Goal: Navigation & Orientation: Understand site structure

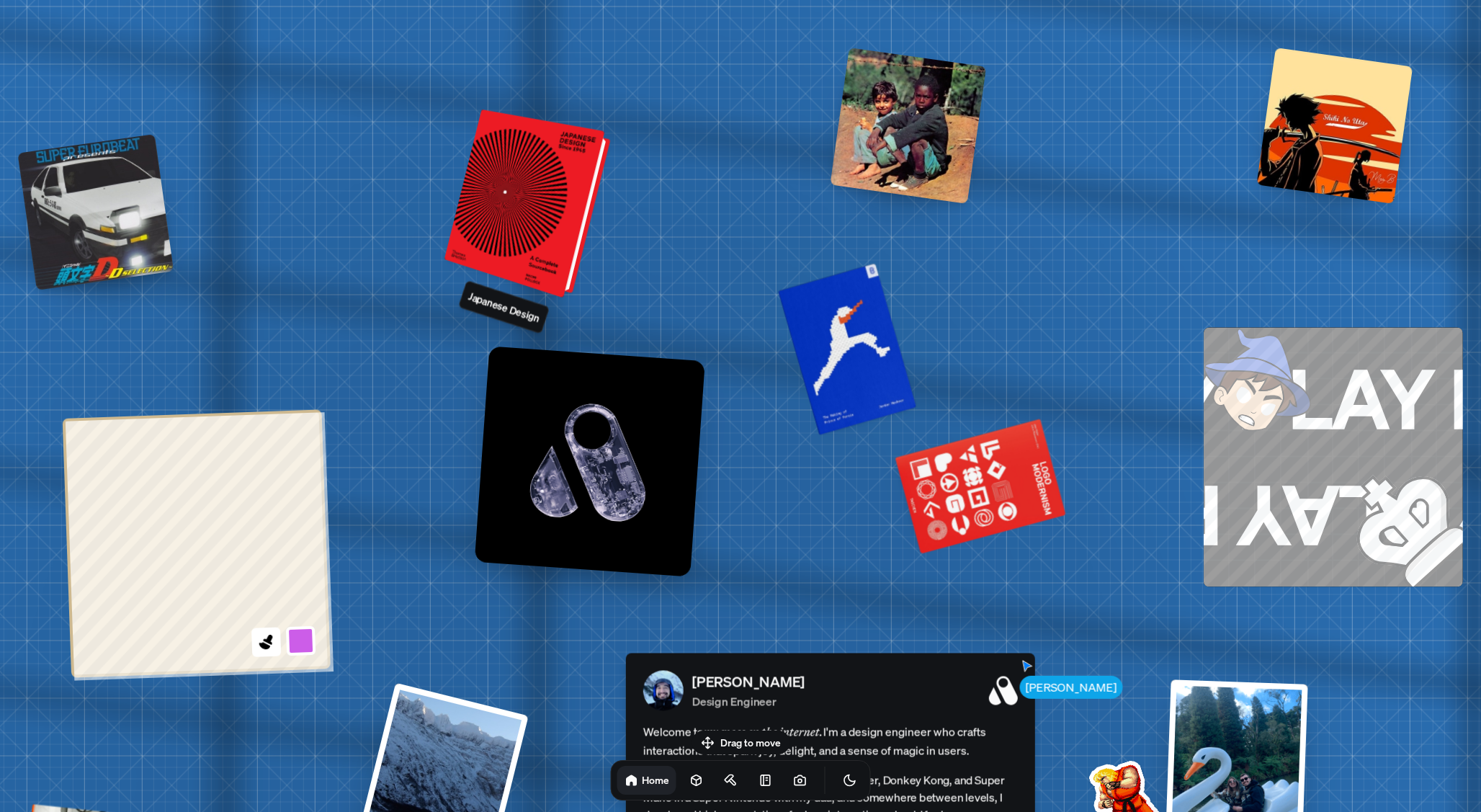
drag, startPoint x: 475, startPoint y: 233, endPoint x: 618, endPoint y: 185, distance: 150.8
click at [608, 185] on div at bounding box center [529, 205] width 155 height 181
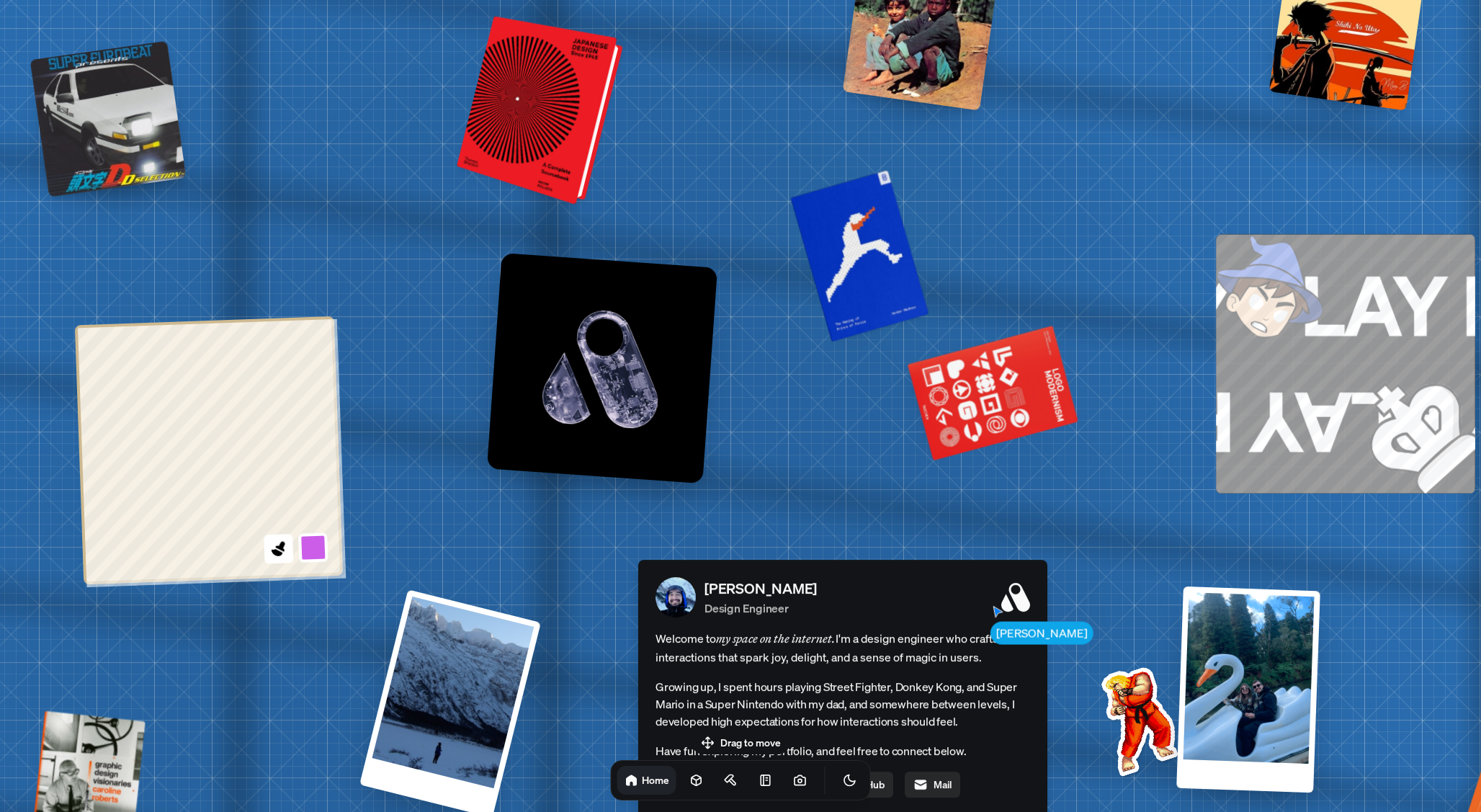
drag, startPoint x: 605, startPoint y: 190, endPoint x: 397, endPoint y: 86, distance: 232.6
click at [465, 86] on div at bounding box center [542, 111] width 155 height 181
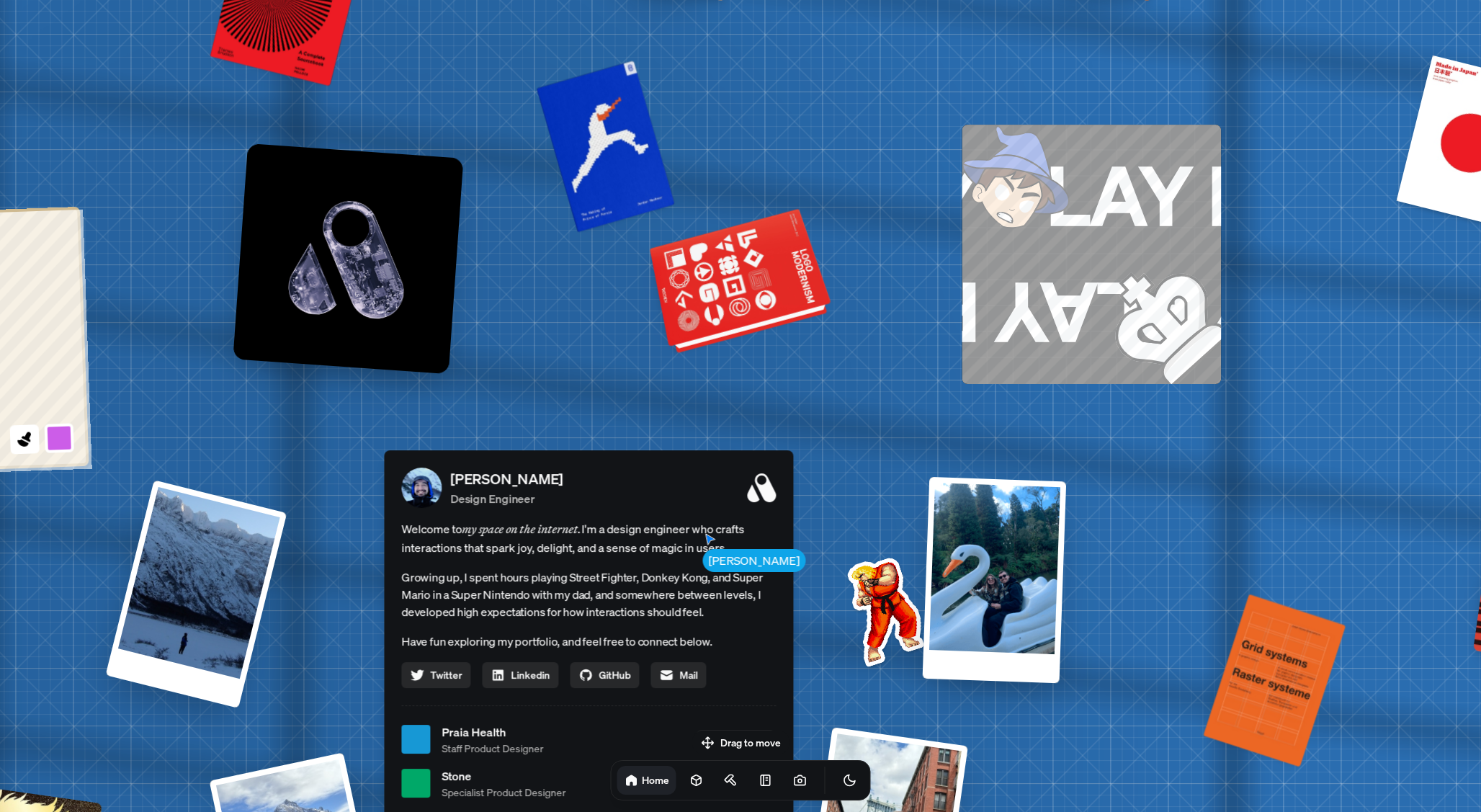
drag, startPoint x: 920, startPoint y: 344, endPoint x: 472, endPoint y: 231, distance: 462.0
click at [596, 253] on div "[PERSON_NAME] [PERSON_NAME] Design Engineer Welcome to my space on the internet…" at bounding box center [591, 740] width 2155 height 1887
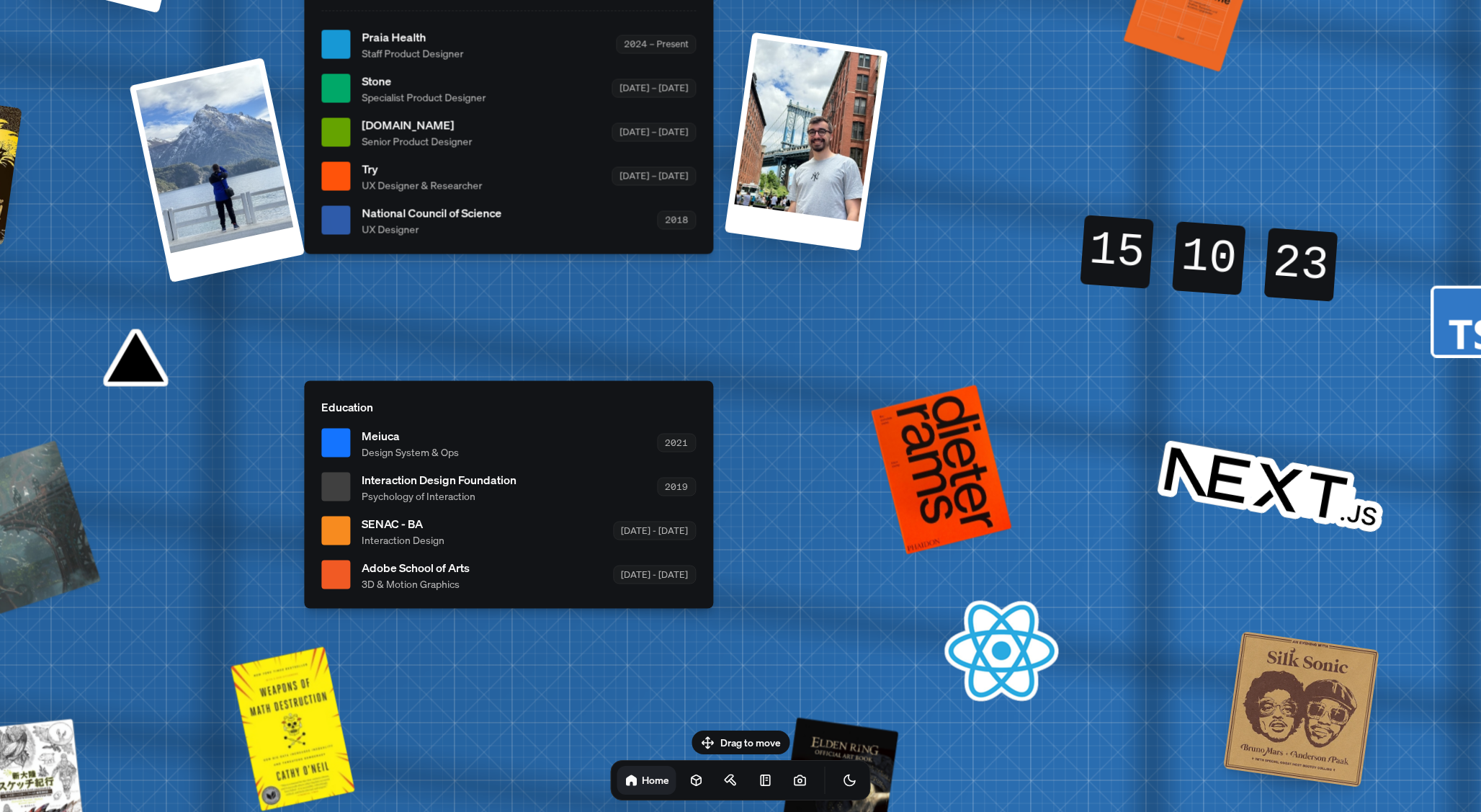
drag, startPoint x: 868, startPoint y: 354, endPoint x: 814, endPoint y: 580, distance: 232.4
click at [820, 608] on div "[PERSON_NAME] [PERSON_NAME] Design Engineer Welcome to my space on the internet…" at bounding box center [511, 44] width 2155 height 1887
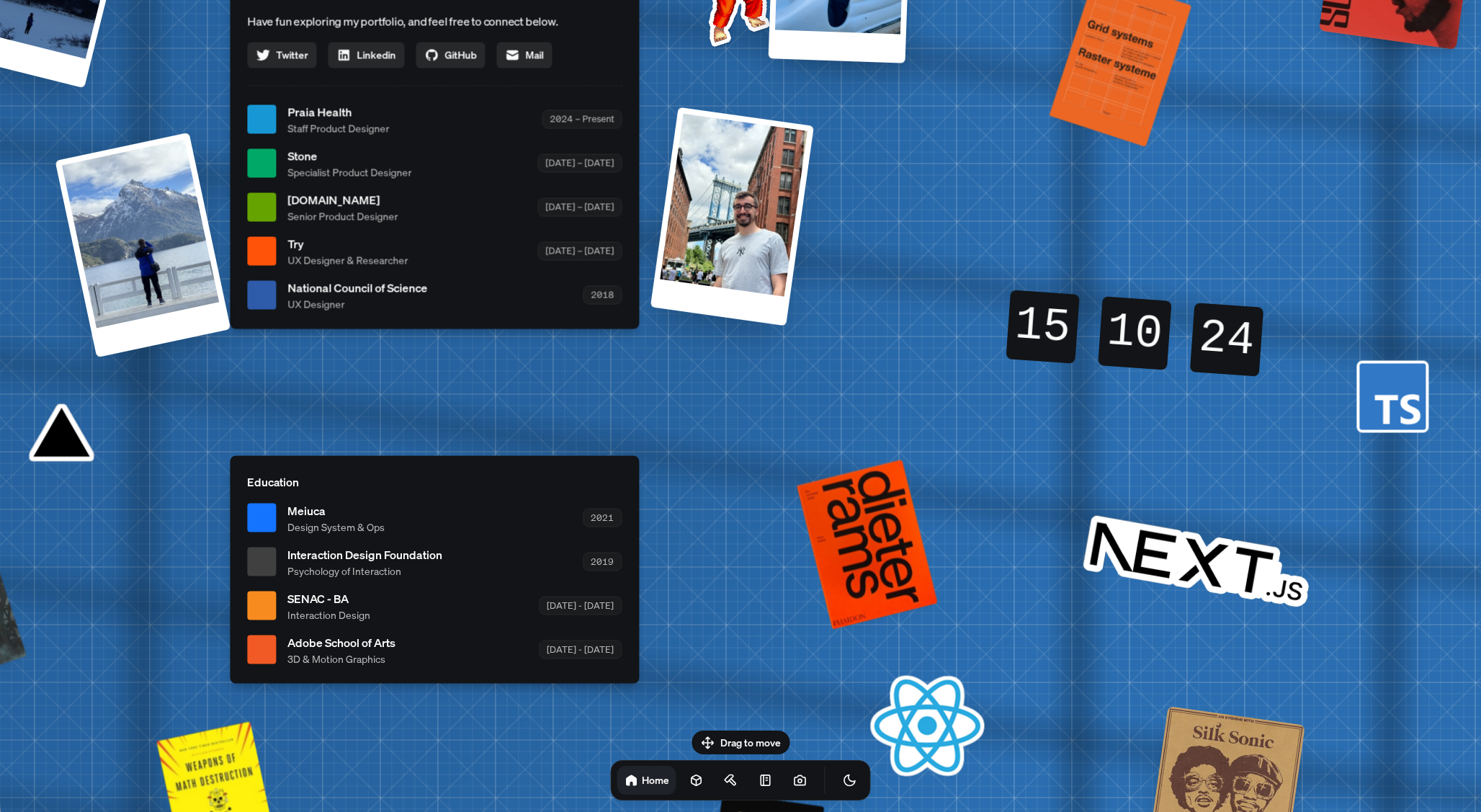
drag, startPoint x: 864, startPoint y: 369, endPoint x: 684, endPoint y: 481, distance: 212.0
click at [647, 546] on div "[PERSON_NAME] [PERSON_NAME] Design Engineer Welcome to my space on the internet…" at bounding box center [437, 119] width 2155 height 1887
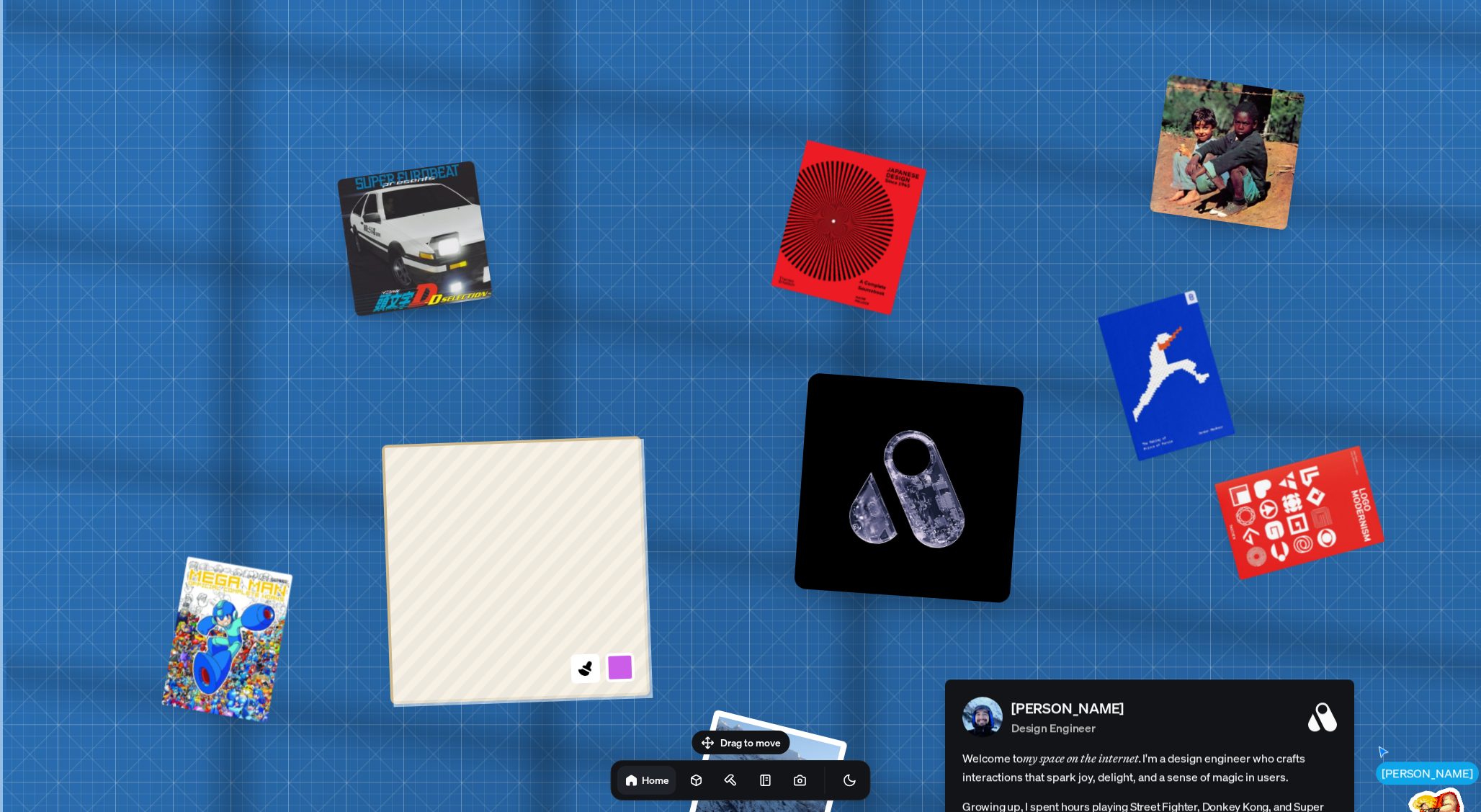
drag, startPoint x: 624, startPoint y: 328, endPoint x: 1473, endPoint y: 404, distance: 852.4
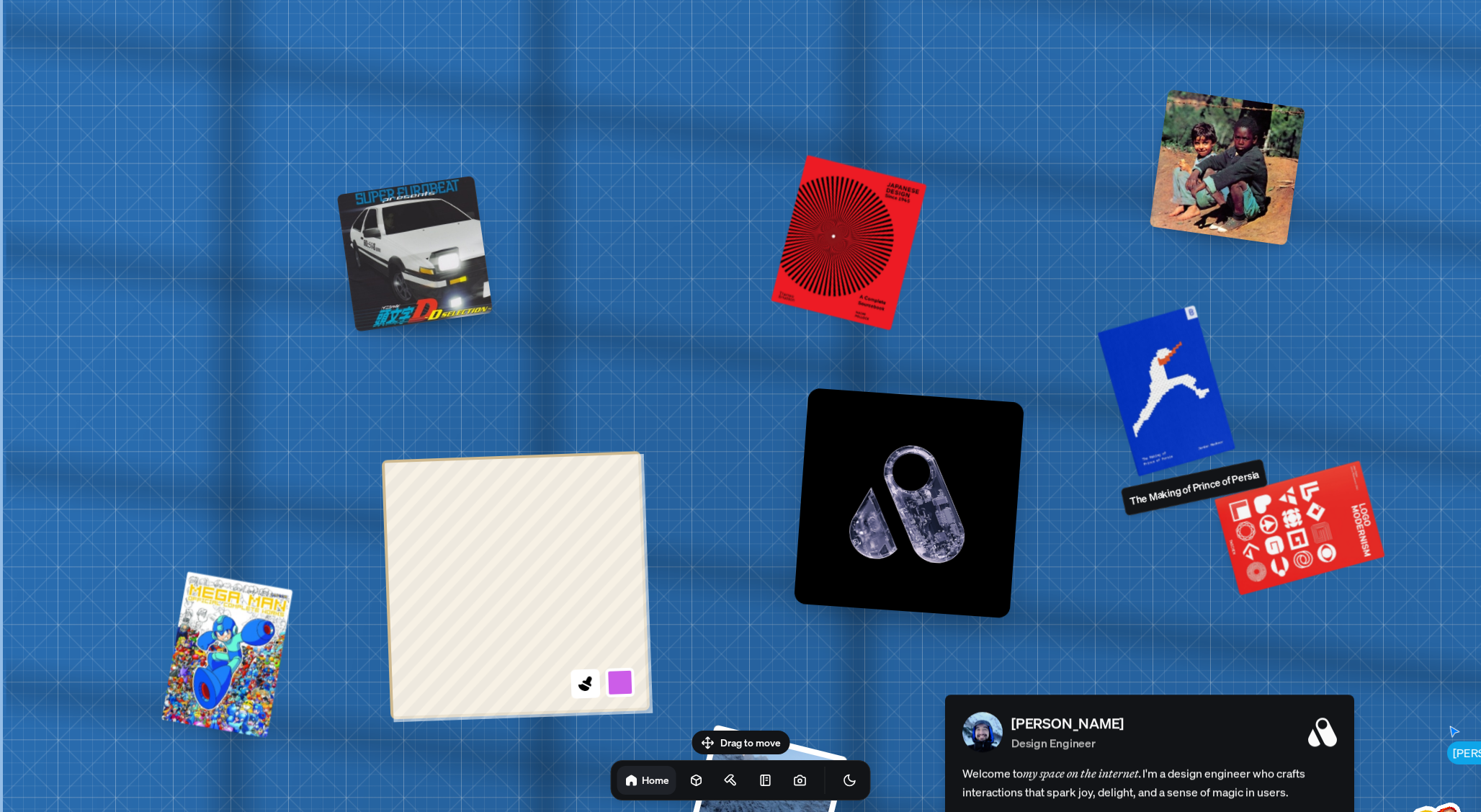
drag, startPoint x: 769, startPoint y: 359, endPoint x: 1088, endPoint y: 361, distance: 319.0
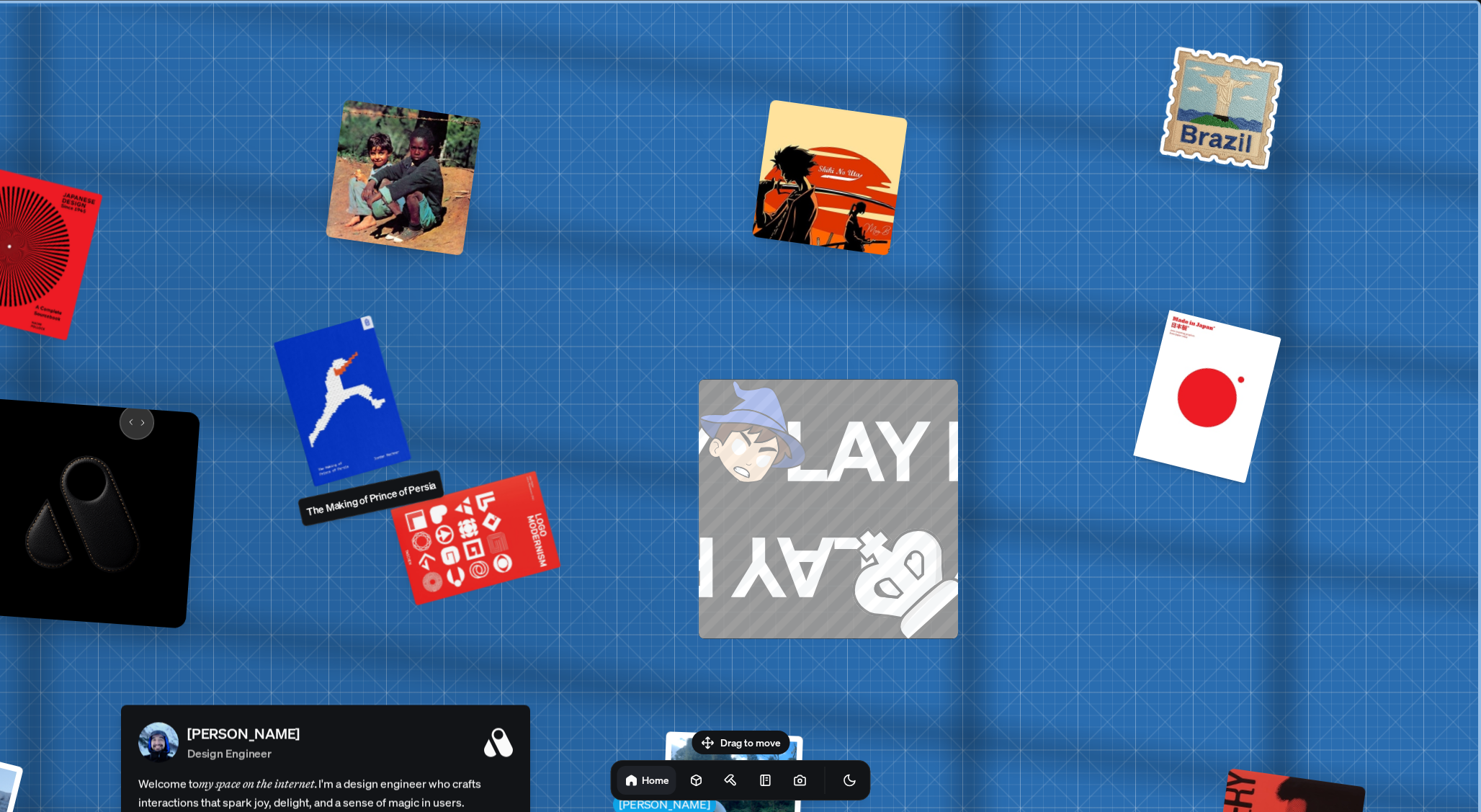
drag, startPoint x: 568, startPoint y: 381, endPoint x: 50, endPoint y: 388, distance: 518.0
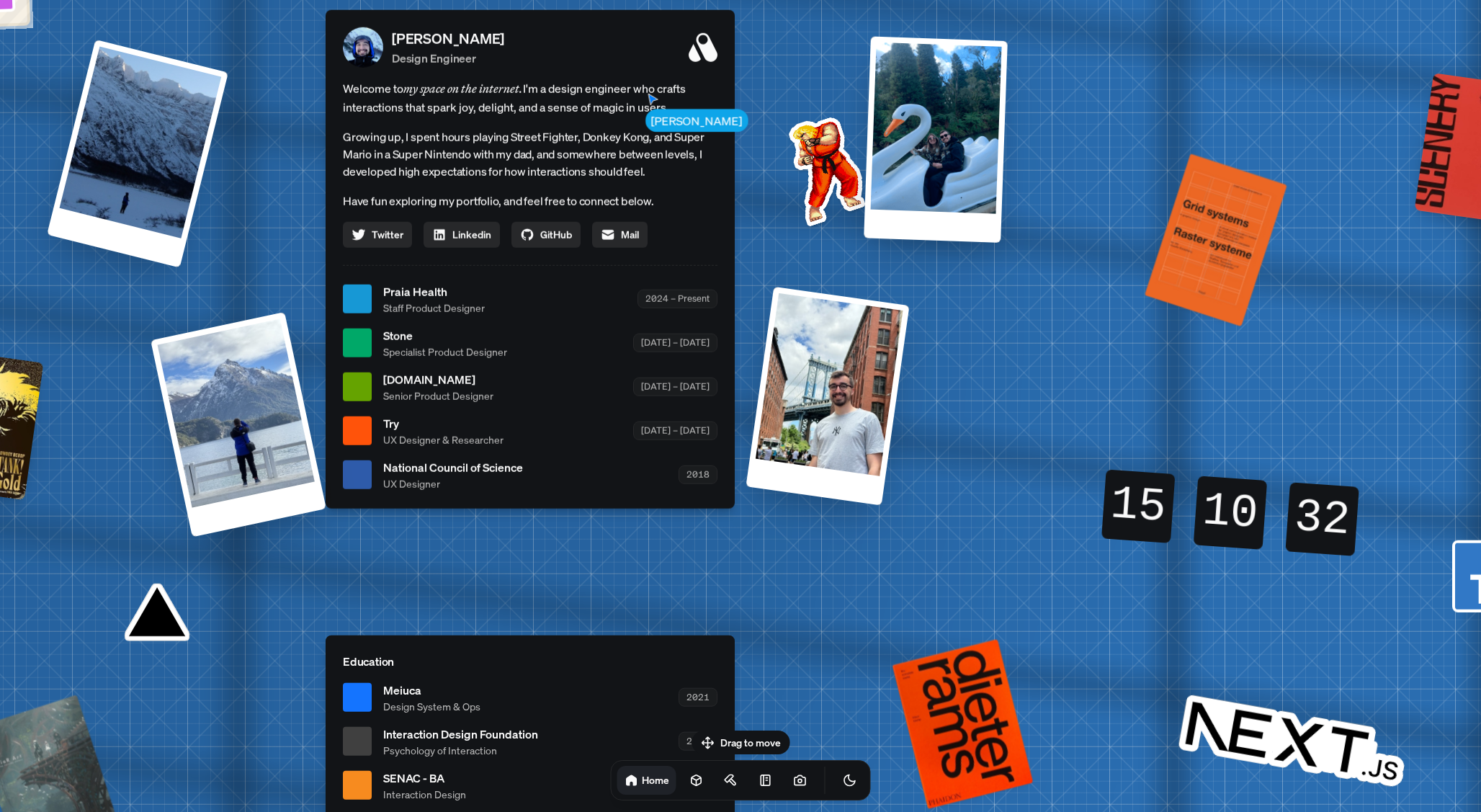
drag, startPoint x: 666, startPoint y: 309, endPoint x: 895, endPoint y: 645, distance: 406.6
click at [895, 645] on div "[PERSON_NAME] [PERSON_NAME] Design Engineer Welcome to my space on the internet…" at bounding box center [533, 299] width 2155 height 1887
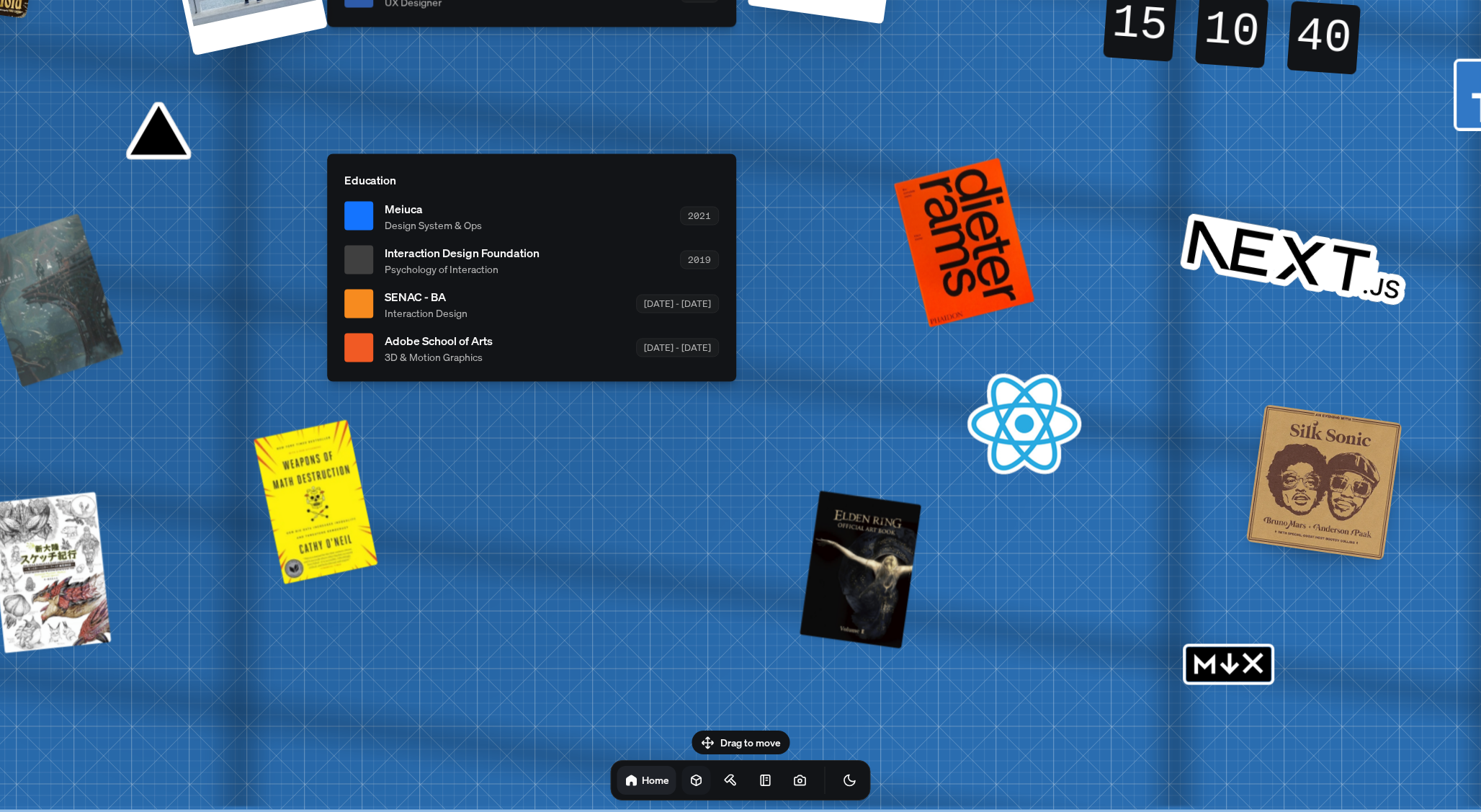
click at [692, 784] on icon at bounding box center [697, 781] width 9 height 11
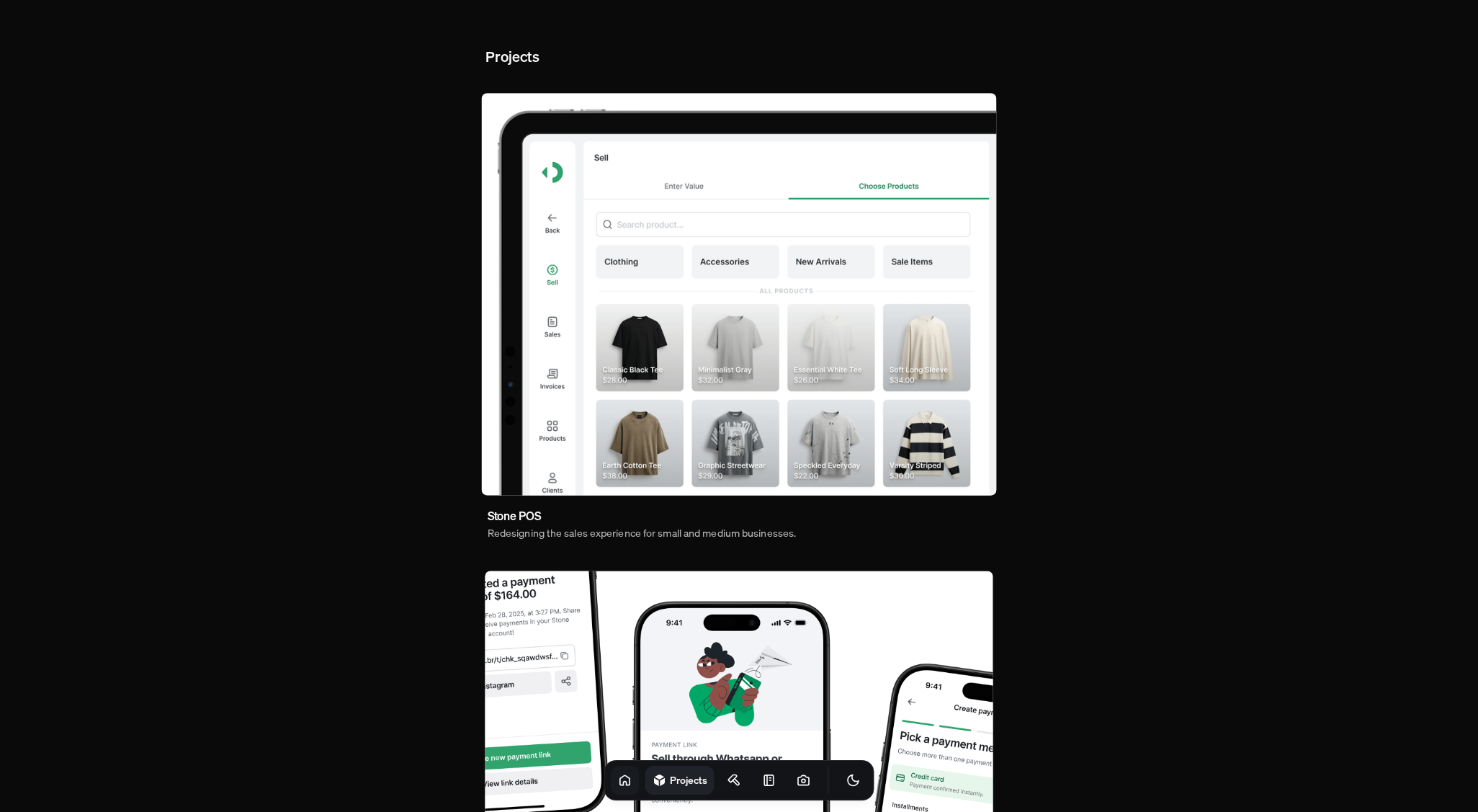
click at [618, 778] on icon at bounding box center [625, 781] width 15 height 15
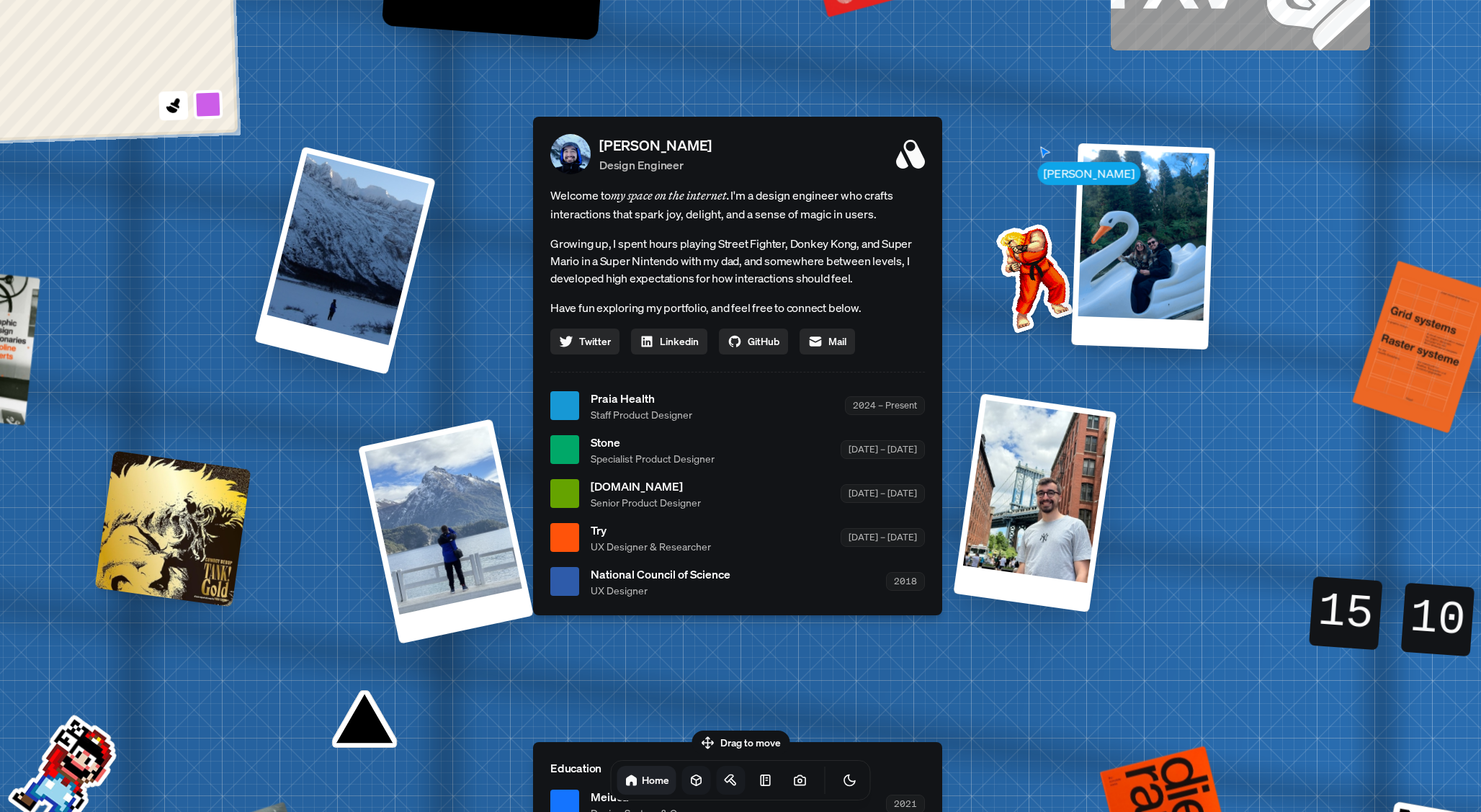
click at [724, 779] on icon at bounding box center [732, 781] width 15 height 15
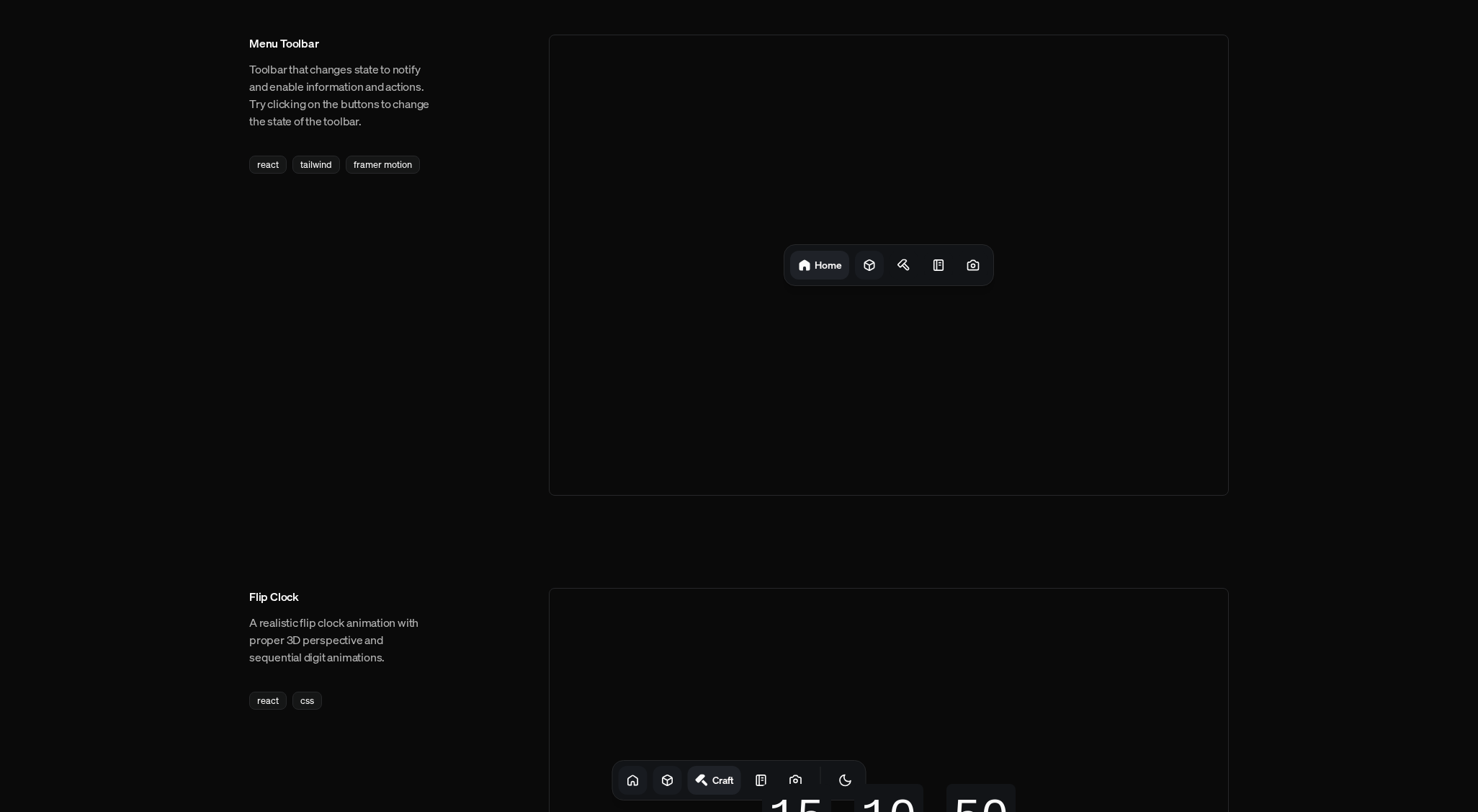
click at [877, 264] on div at bounding box center [869, 265] width 29 height 29
click at [908, 266] on icon at bounding box center [910, 267] width 6 height 6
click at [944, 265] on div at bounding box center [939, 265] width 29 height 29
click at [973, 266] on icon at bounding box center [973, 265] width 15 height 15
drag, startPoint x: 799, startPoint y: 264, endPoint x: 794, endPoint y: 322, distance: 58.2
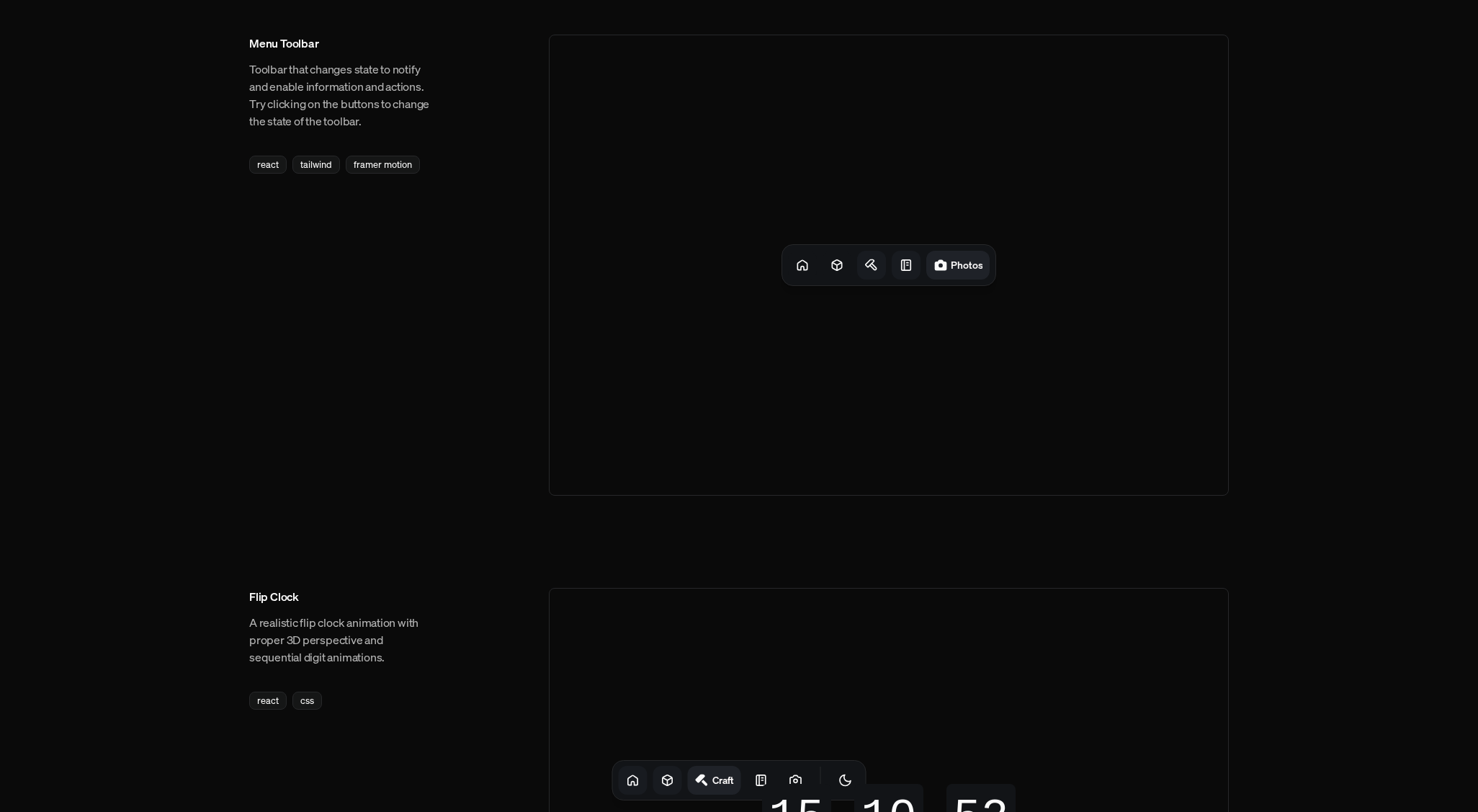
click at [799, 264] on icon at bounding box center [803, 265] width 15 height 15
click at [754, 784] on icon at bounding box center [761, 781] width 15 height 15
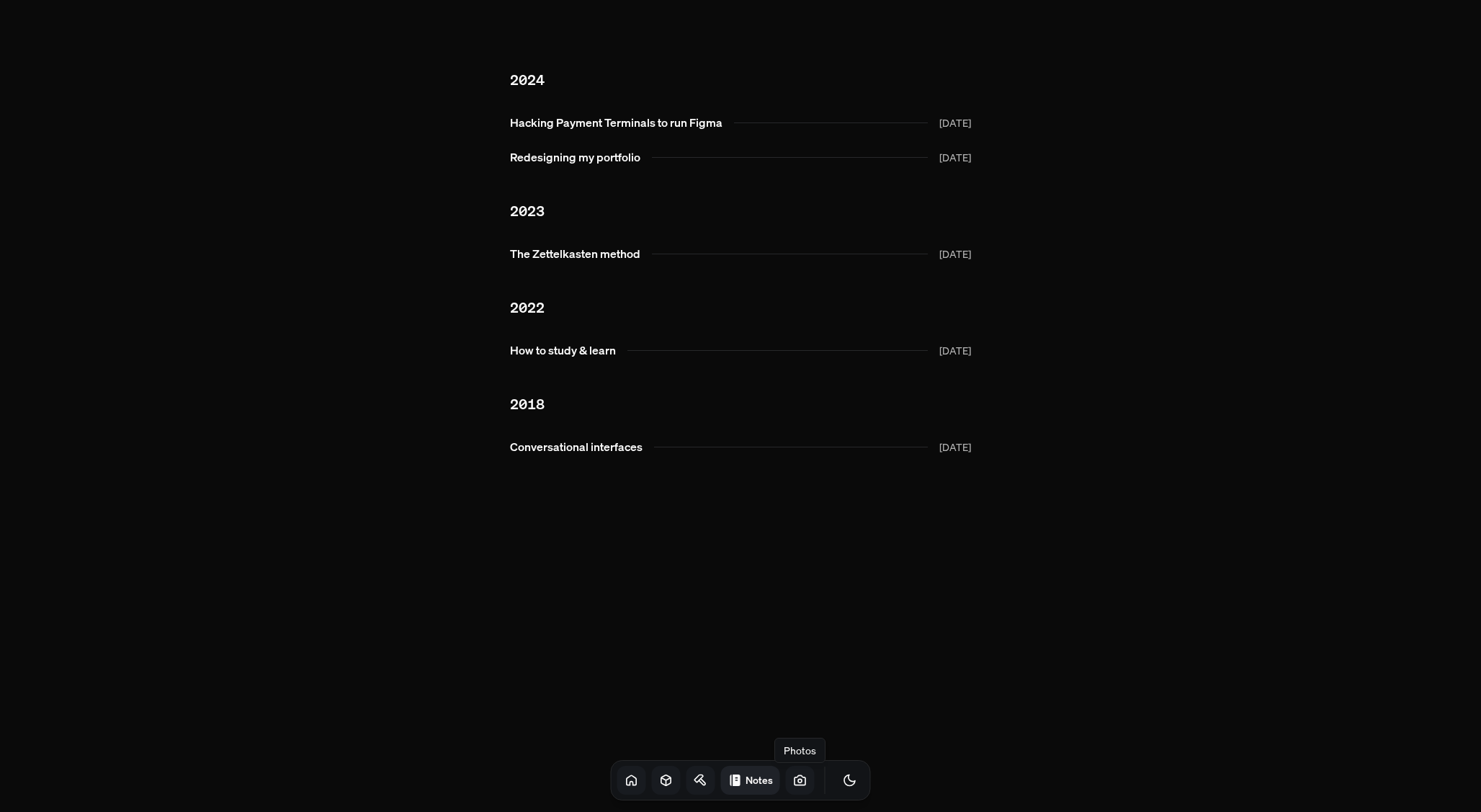
click at [793, 778] on icon at bounding box center [800, 781] width 15 height 15
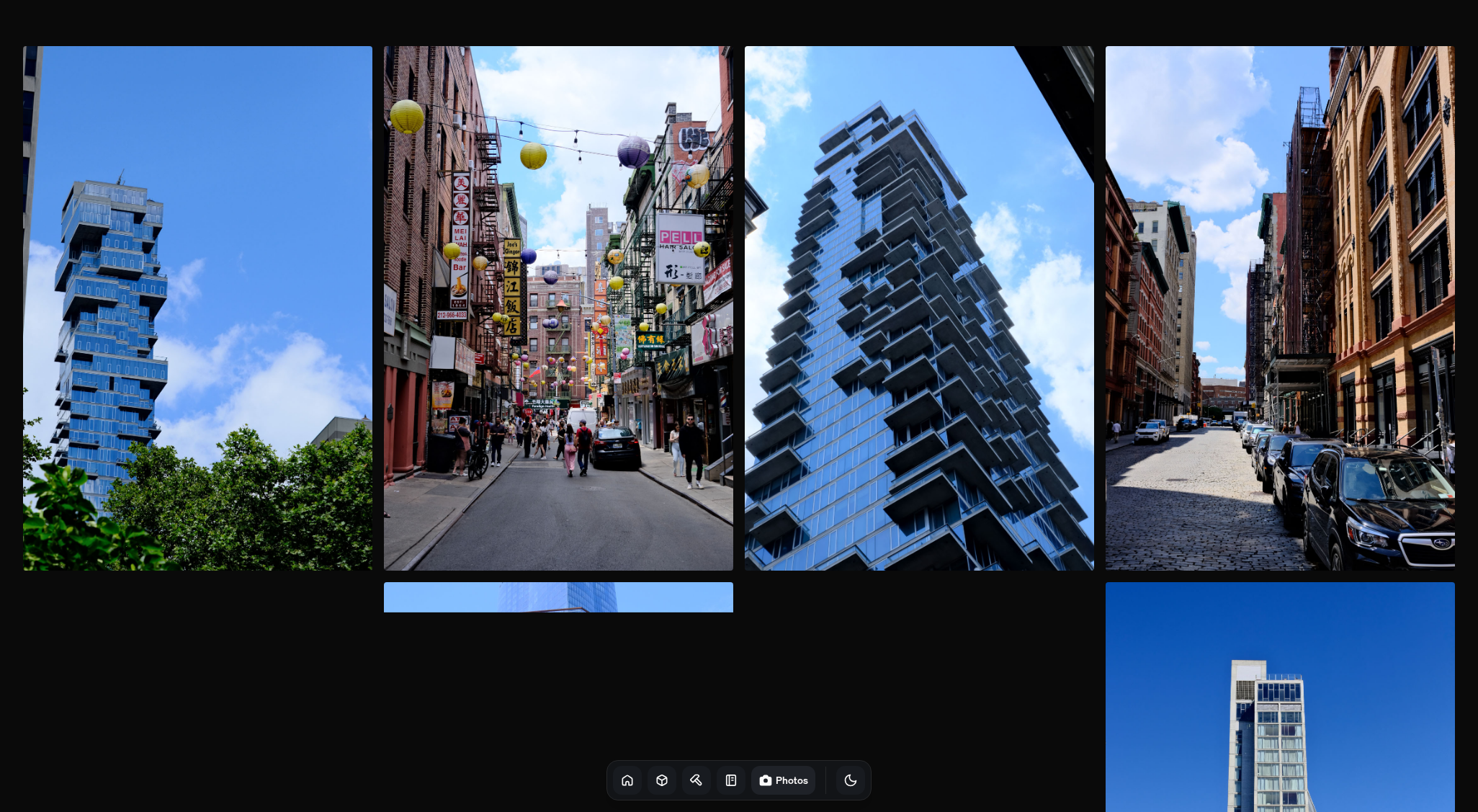
click at [844, 777] on icon "Toggle Theme" at bounding box center [851, 781] width 15 height 15
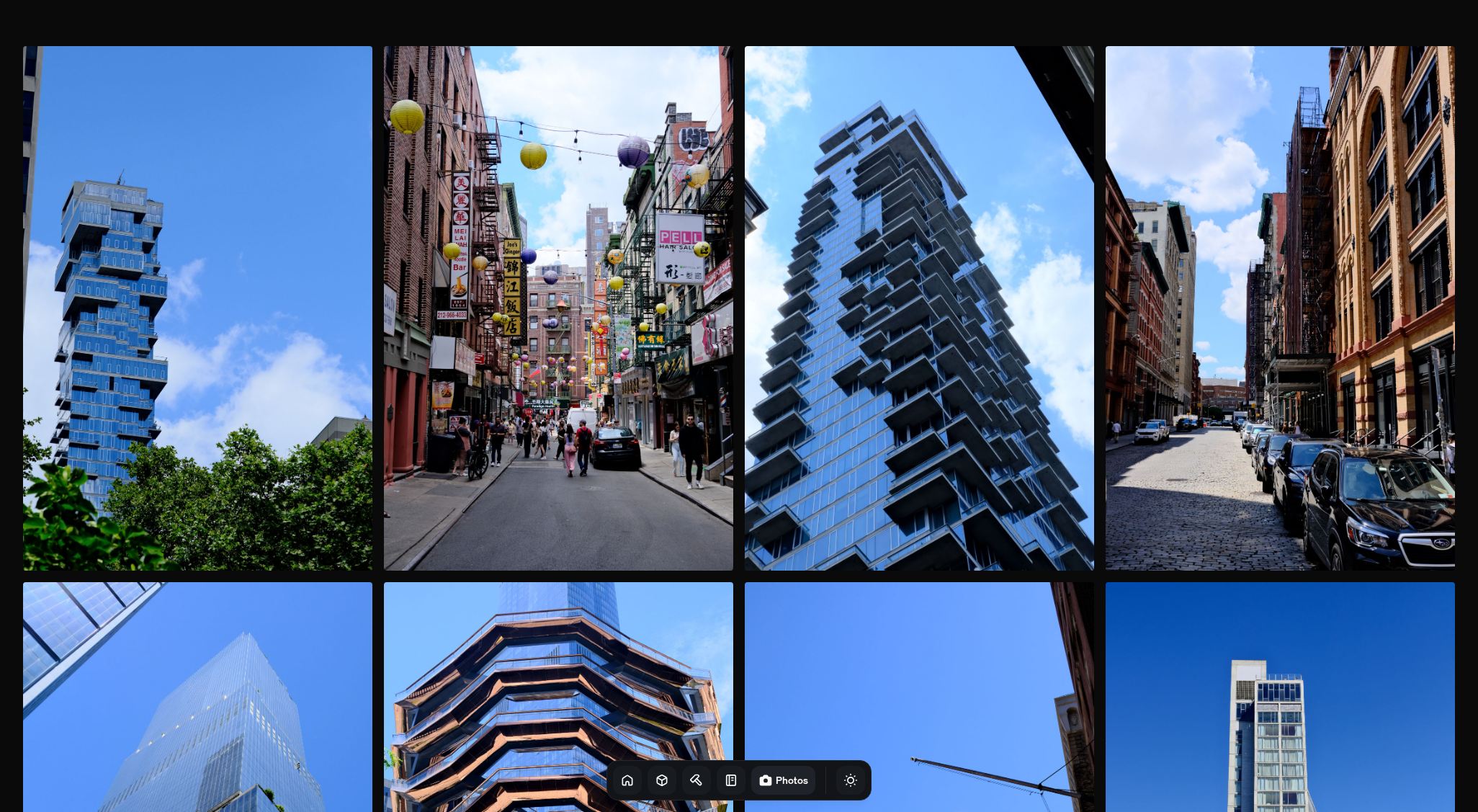
click at [844, 778] on icon "Toggle Theme" at bounding box center [851, 781] width 15 height 15
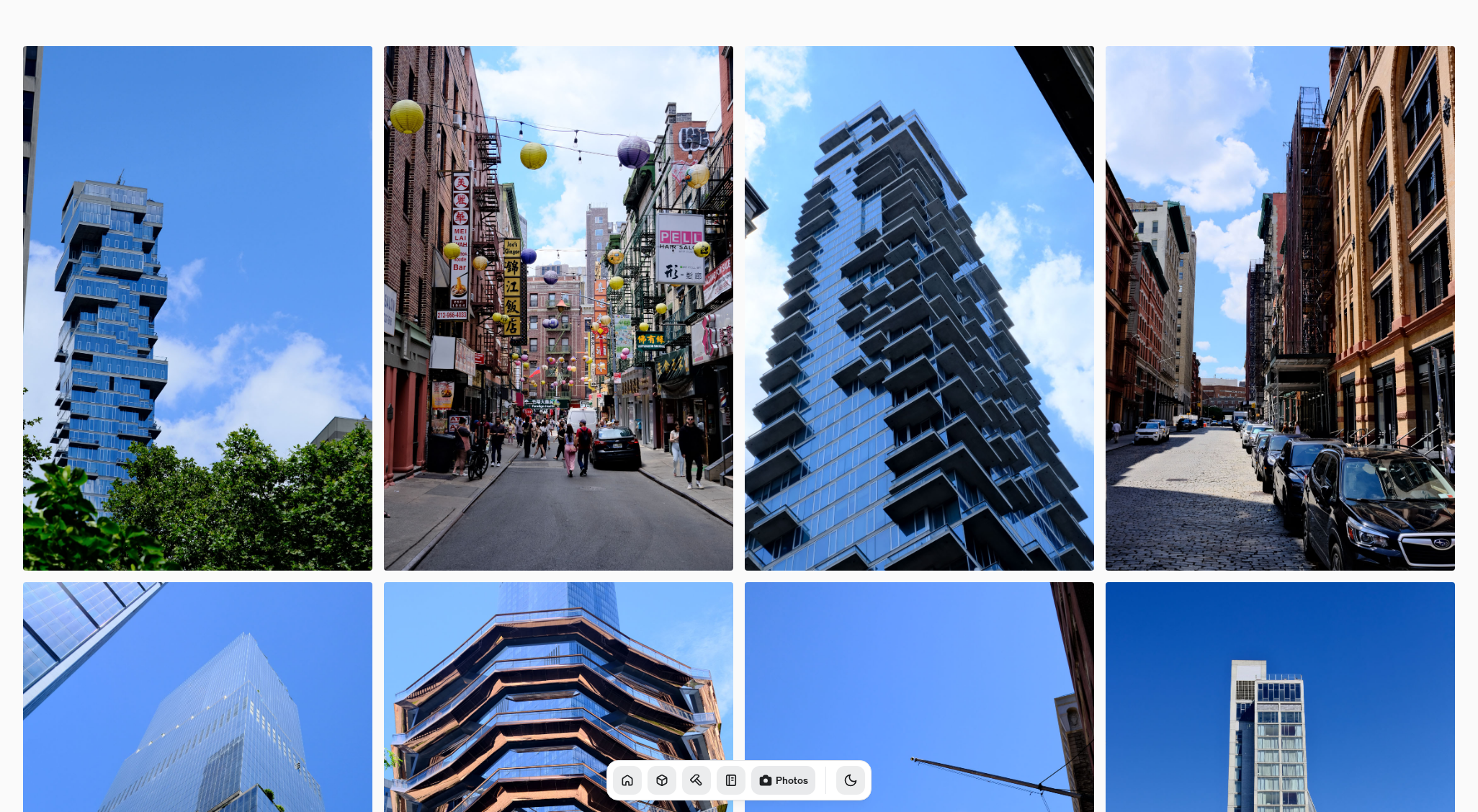
click at [622, 777] on icon at bounding box center [627, 780] width 9 height 9
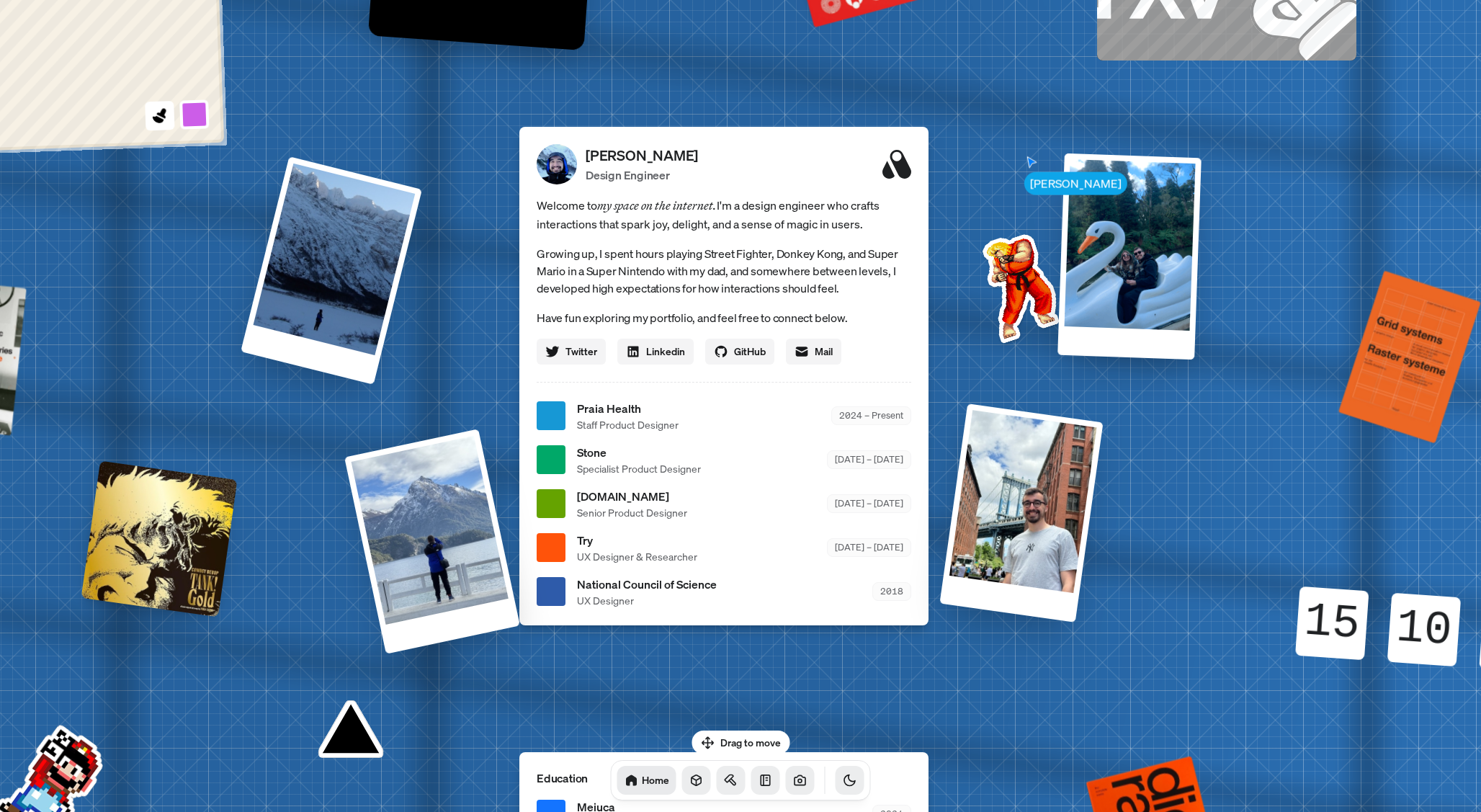
drag, startPoint x: 1095, startPoint y: 579, endPoint x: 602, endPoint y: 665, distance: 500.4
click at [602, 665] on div "[PERSON_NAME] [PERSON_NAME] Design Engineer Welcome to my space on the internet…" at bounding box center [726, 417] width 2155 height 1887
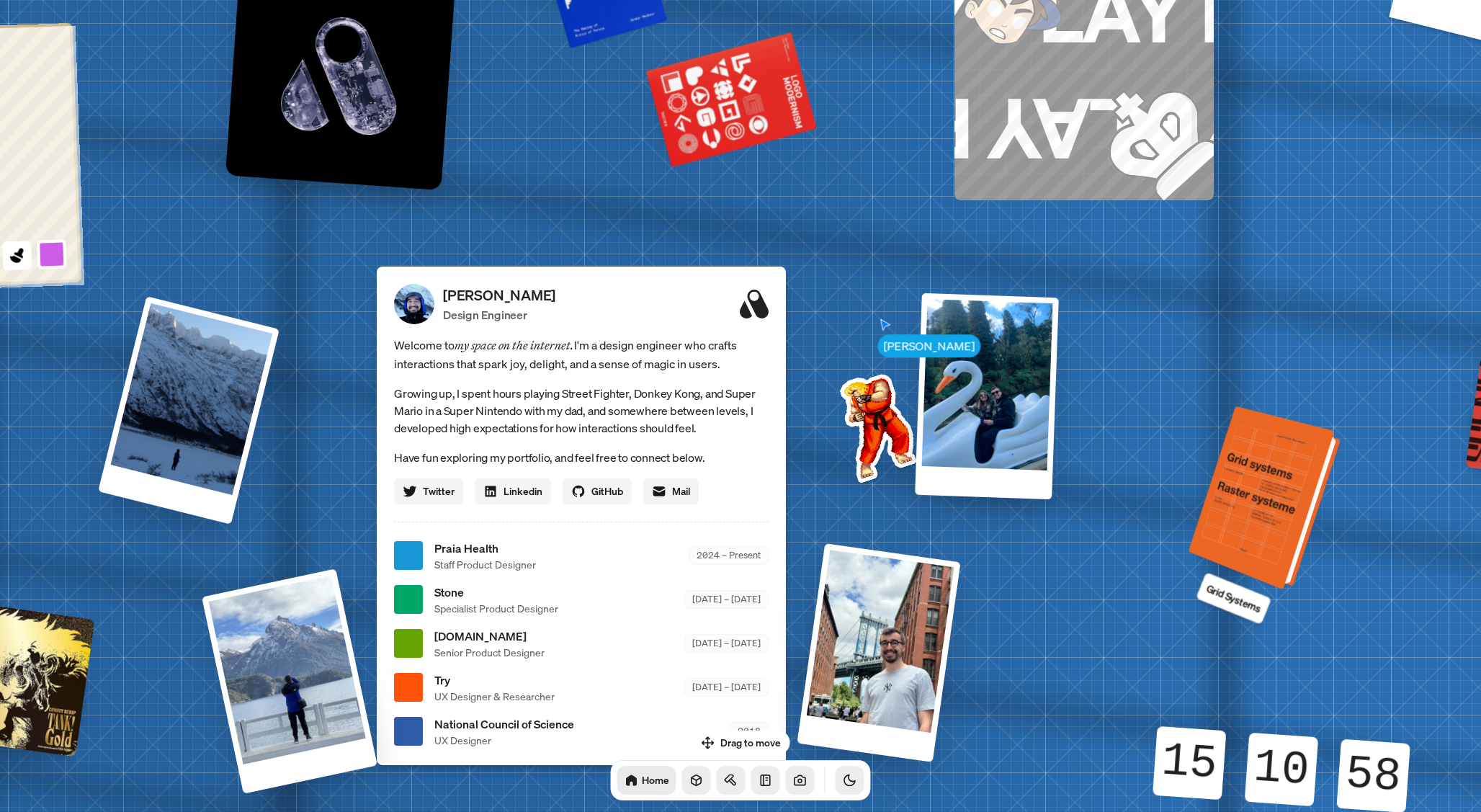
drag, startPoint x: 983, startPoint y: 376, endPoint x: 1325, endPoint y: 440, distance: 347.9
click at [1328, 440] on div at bounding box center [1267, 498] width 141 height 177
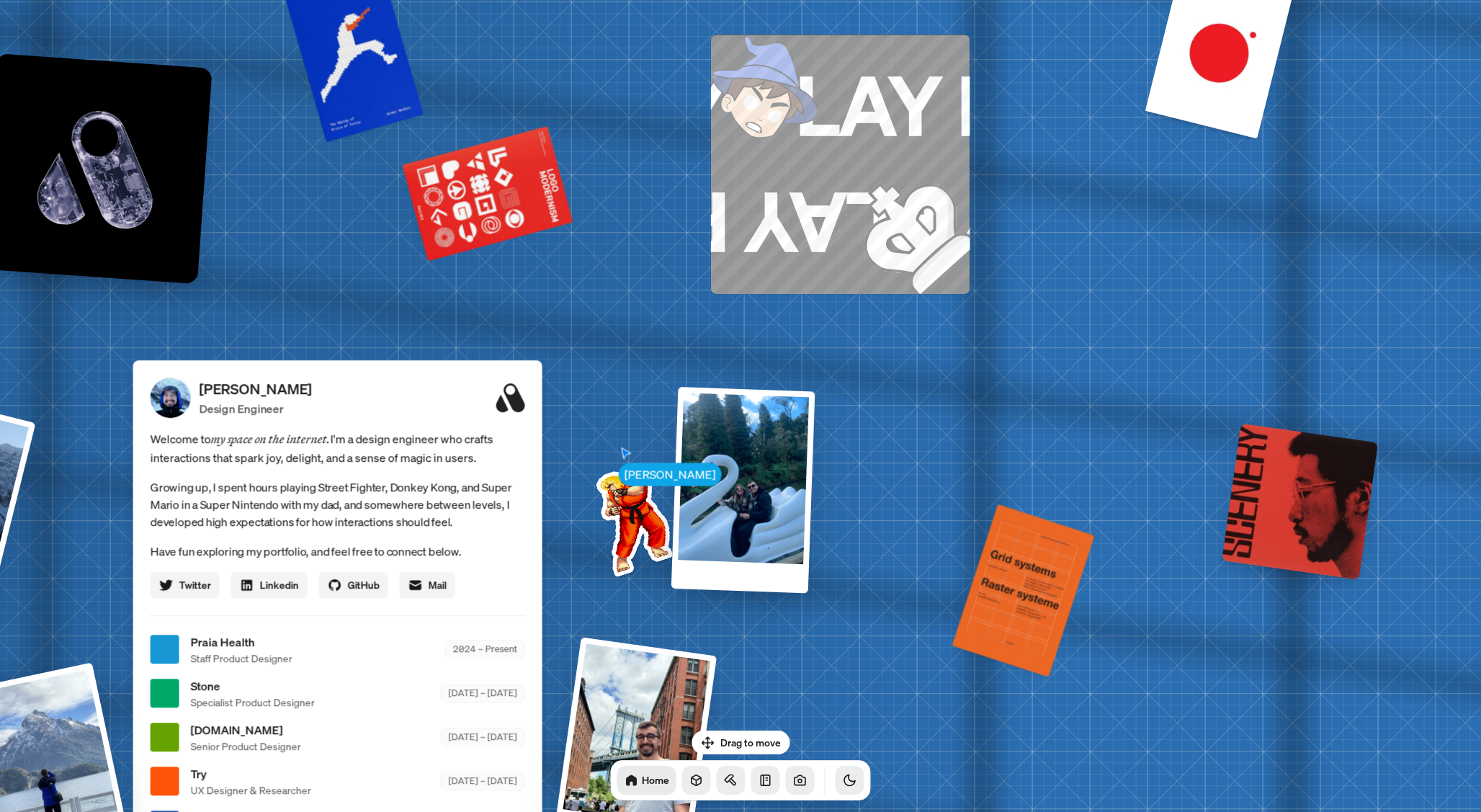
click at [1269, 357] on div "[PERSON_NAME] [PERSON_NAME] Design Engineer Welcome to my space on the internet…" at bounding box center [340, 650] width 2155 height 1887
click at [591, 232] on div "[PERSON_NAME] [PERSON_NAME] Design Engineer Welcome to my space on the internet…" at bounding box center [340, 650] width 2155 height 1887
